Goal: Find contact information

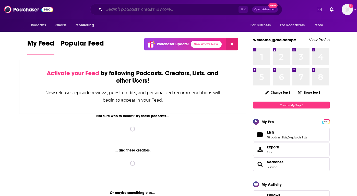
click at [124, 10] on input "Search podcasts, credits, & more..." at bounding box center [171, 9] width 134 height 8
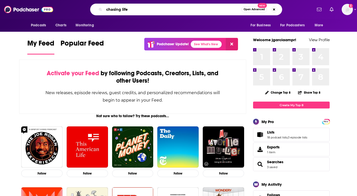
type input "chasing life"
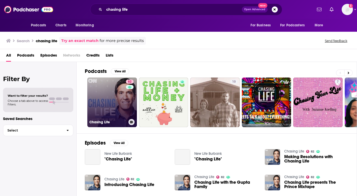
click at [112, 105] on link "82 Chasing Life" at bounding box center [112, 102] width 50 height 50
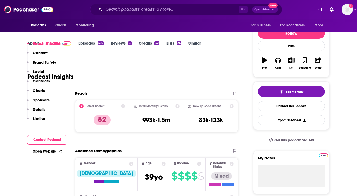
scroll to position [101, 0]
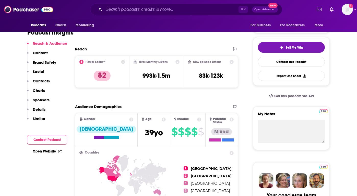
click at [41, 80] on p "Contacts" at bounding box center [41, 80] width 17 height 5
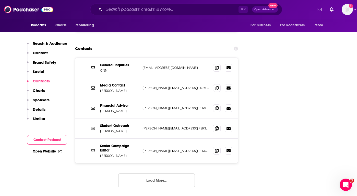
scroll to position [600, 0]
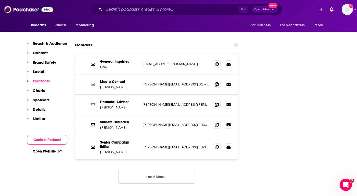
click at [180, 170] on button "Load More..." at bounding box center [156, 177] width 77 height 14
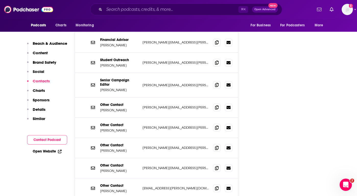
scroll to position [661, 0]
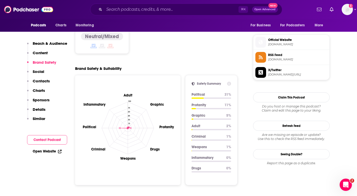
scroll to position [0, 0]
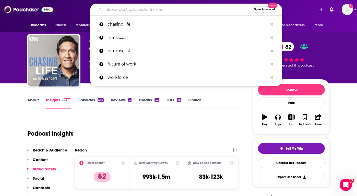
click at [117, 12] on input "Search podcasts, credits, & more..." at bounding box center [177, 9] width 147 height 8
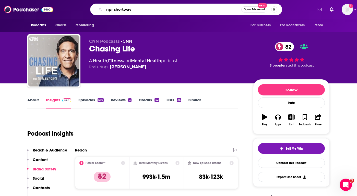
type input "npr shortwave"
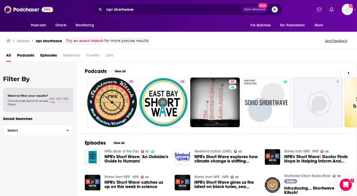
click at [28, 55] on span "Podcasts" at bounding box center [25, 56] width 17 height 10
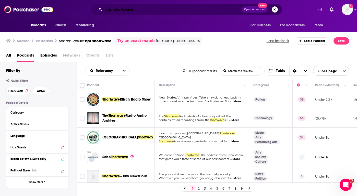
click at [123, 10] on input "npr shortwave" at bounding box center [173, 9] width 138 height 8
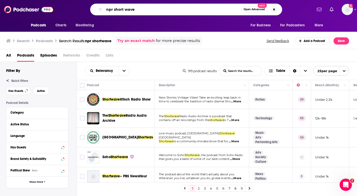
drag, startPoint x: 113, startPoint y: 10, endPoint x: 91, endPoint y: 8, distance: 22.3
click at [92, 8] on div "npr short wave Open Advanced New" at bounding box center [186, 10] width 192 height 12
type input "short wave"
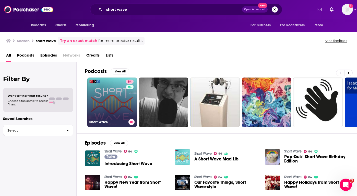
click at [109, 108] on link "84 Short Wave" at bounding box center [112, 102] width 50 height 50
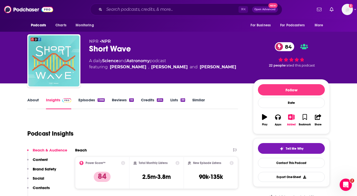
scroll to position [25, 0]
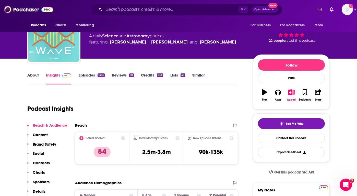
click at [40, 160] on p "Contacts" at bounding box center [41, 162] width 17 height 5
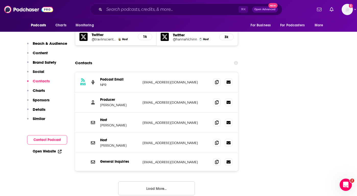
scroll to position [682, 0]
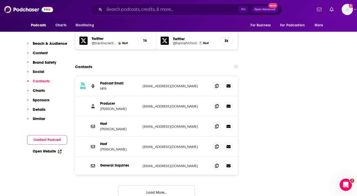
click at [131, 185] on button "Load More..." at bounding box center [156, 192] width 77 height 14
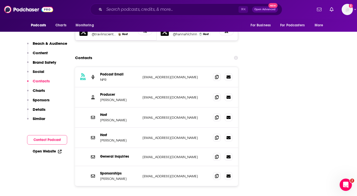
scroll to position [689, 0]
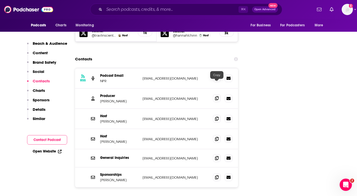
click at [217, 96] on icon at bounding box center [217, 98] width 4 height 4
